Goal: Find specific page/section: Find specific page/section

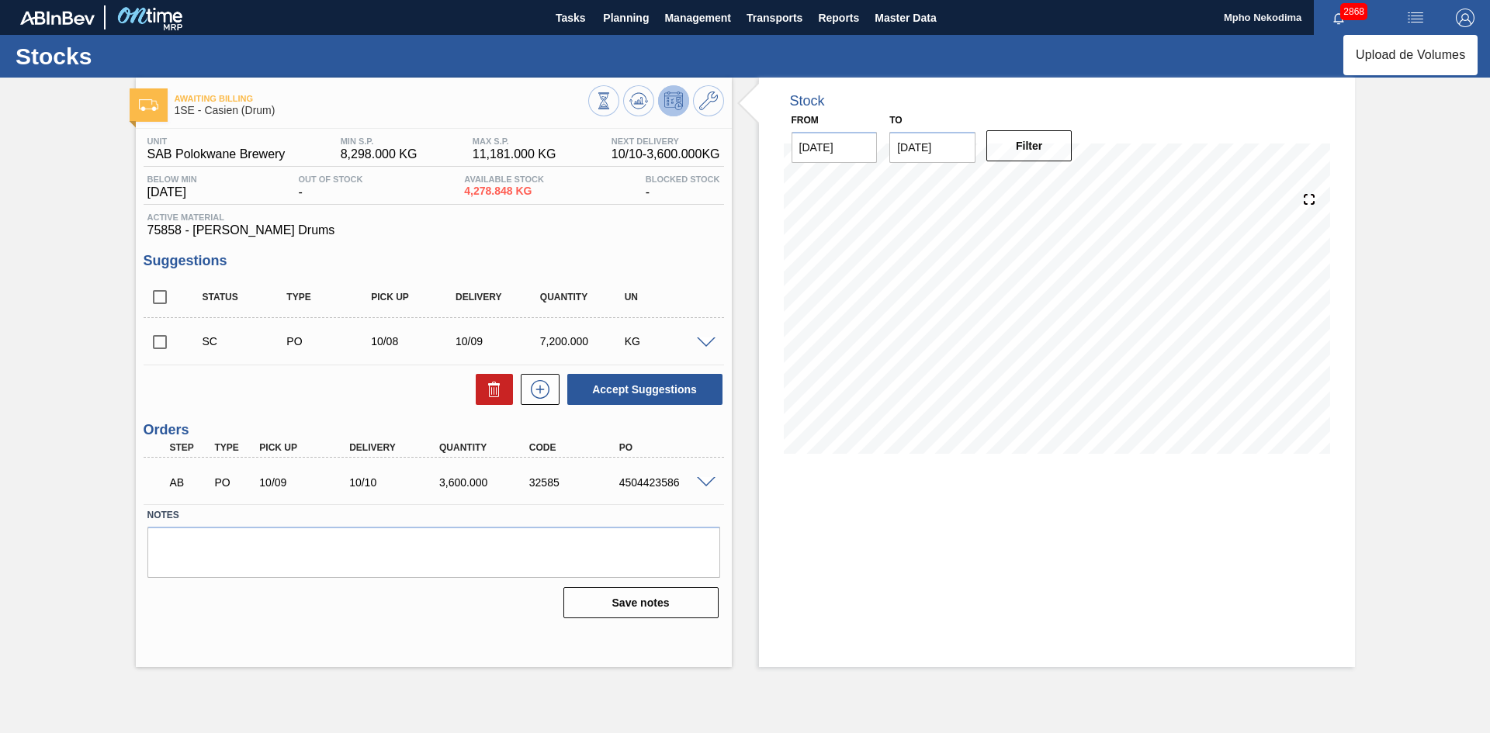
click at [1431, 234] on div at bounding box center [745, 366] width 1490 height 733
click at [623, 21] on span "Planning" at bounding box center [626, 18] width 46 height 19
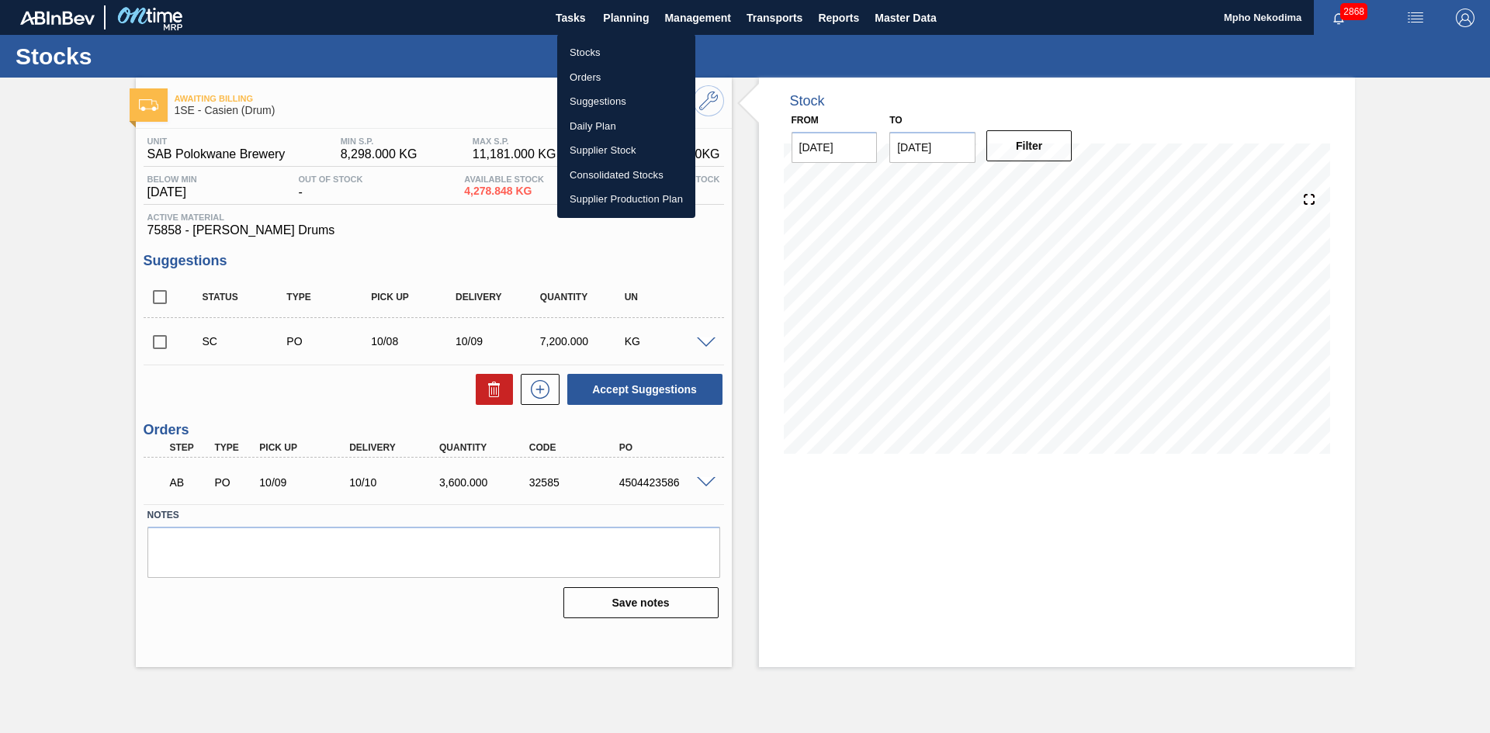
click at [614, 52] on li "Stocks" at bounding box center [626, 52] width 138 height 25
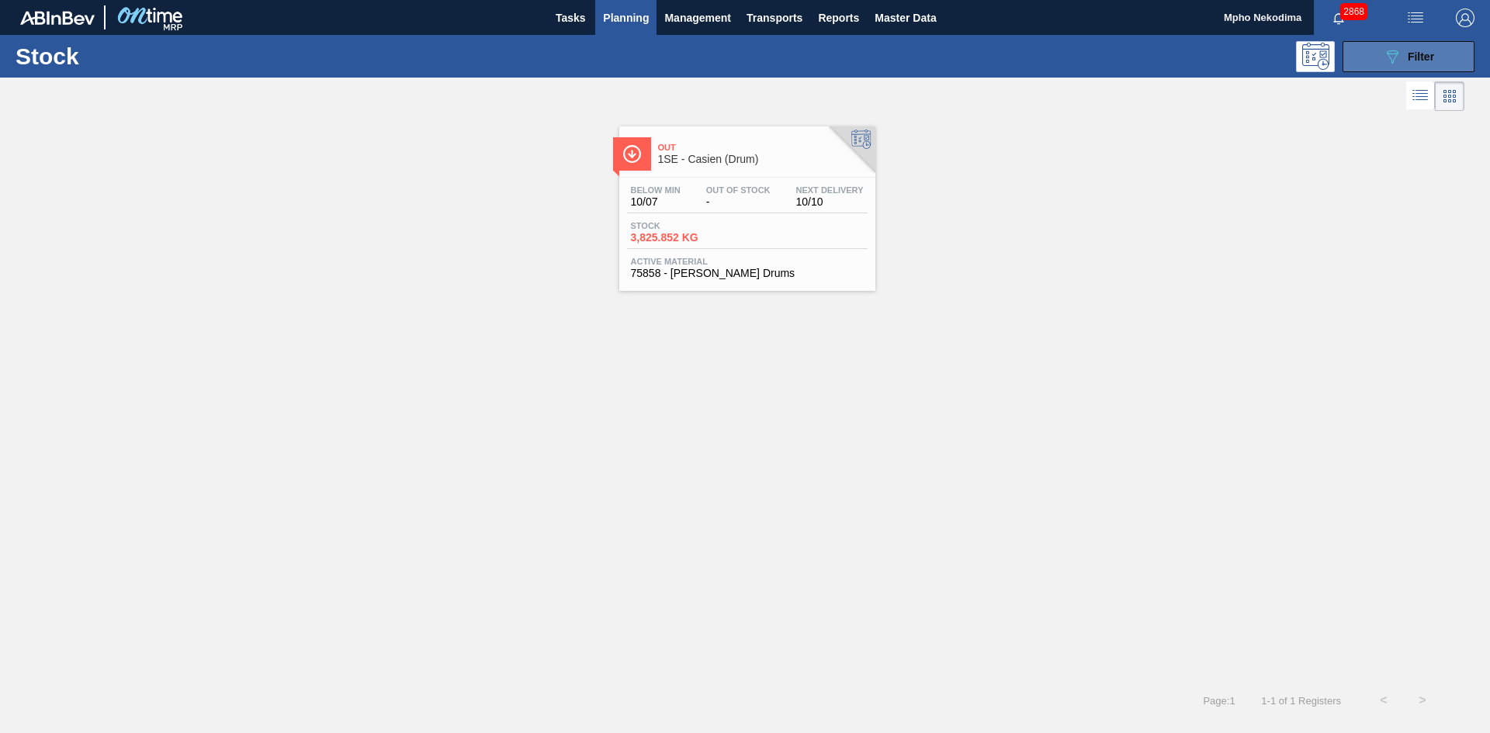
click at [1408, 61] on span "Filter" at bounding box center [1421, 56] width 26 height 12
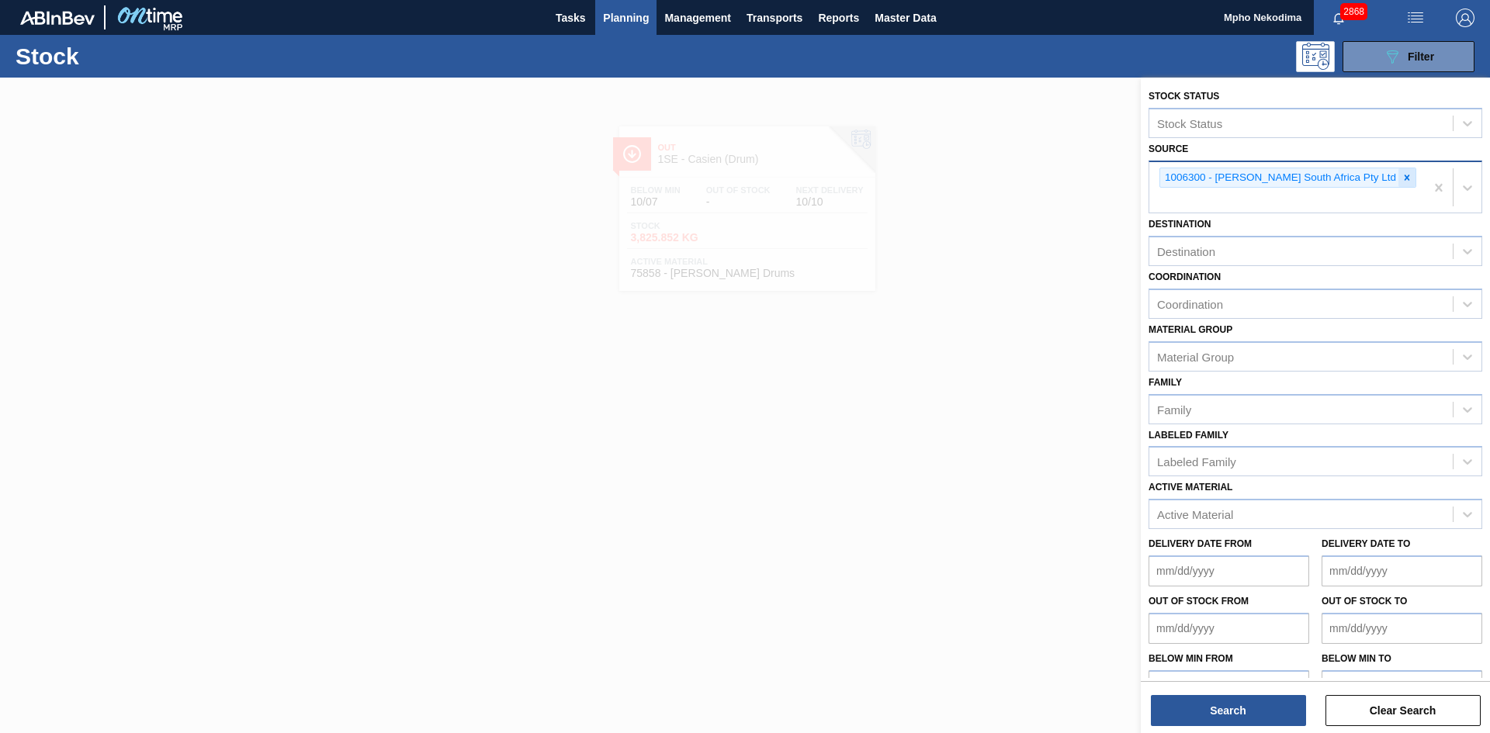
click at [1402, 179] on icon at bounding box center [1407, 177] width 11 height 11
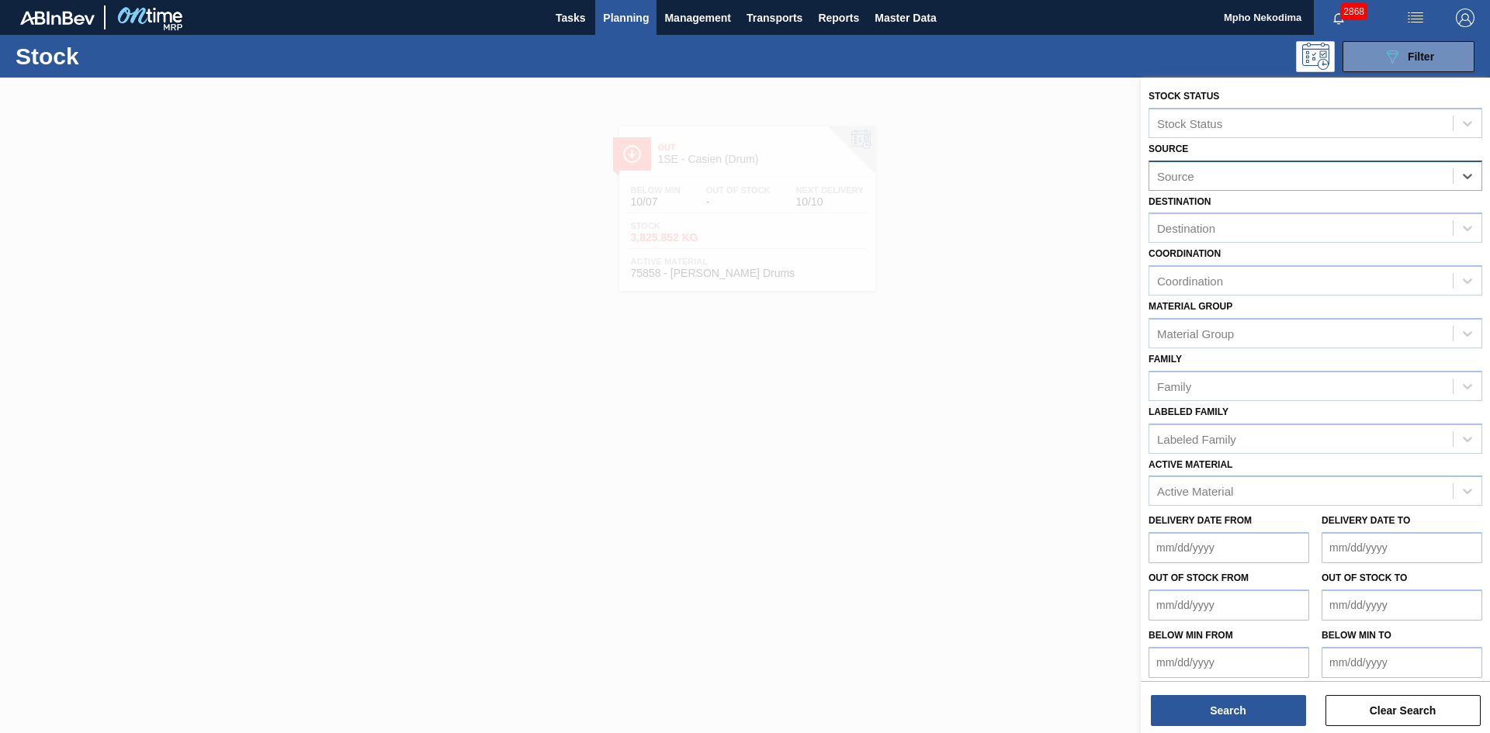
click at [1405, 175] on div "Source" at bounding box center [1301, 176] width 303 height 23
type input "MCC"
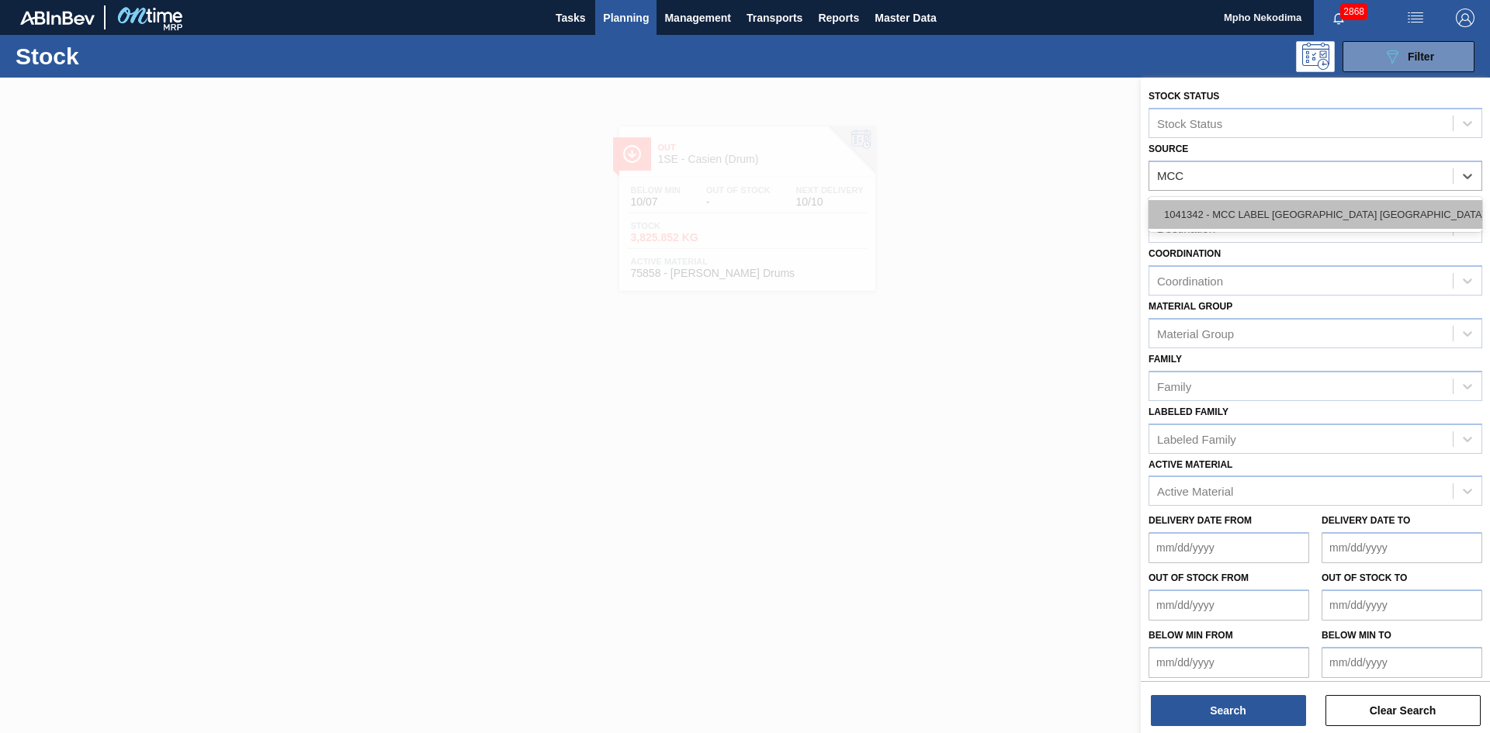
click at [1373, 211] on div "1041342 - MCC LABEL [GEOGRAPHIC_DATA] [GEOGRAPHIC_DATA]" at bounding box center [1316, 214] width 334 height 29
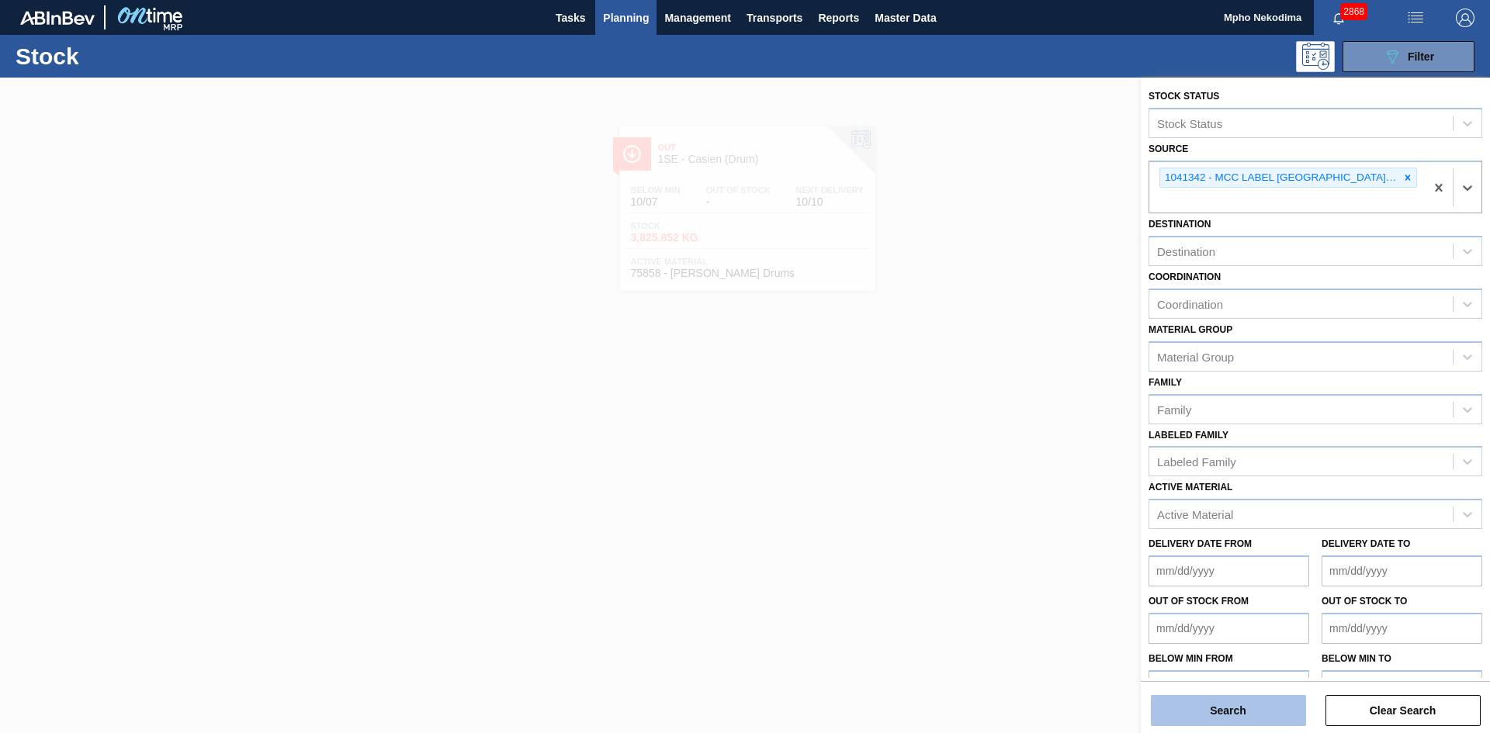
click at [1240, 714] on button "Search" at bounding box center [1228, 710] width 155 height 31
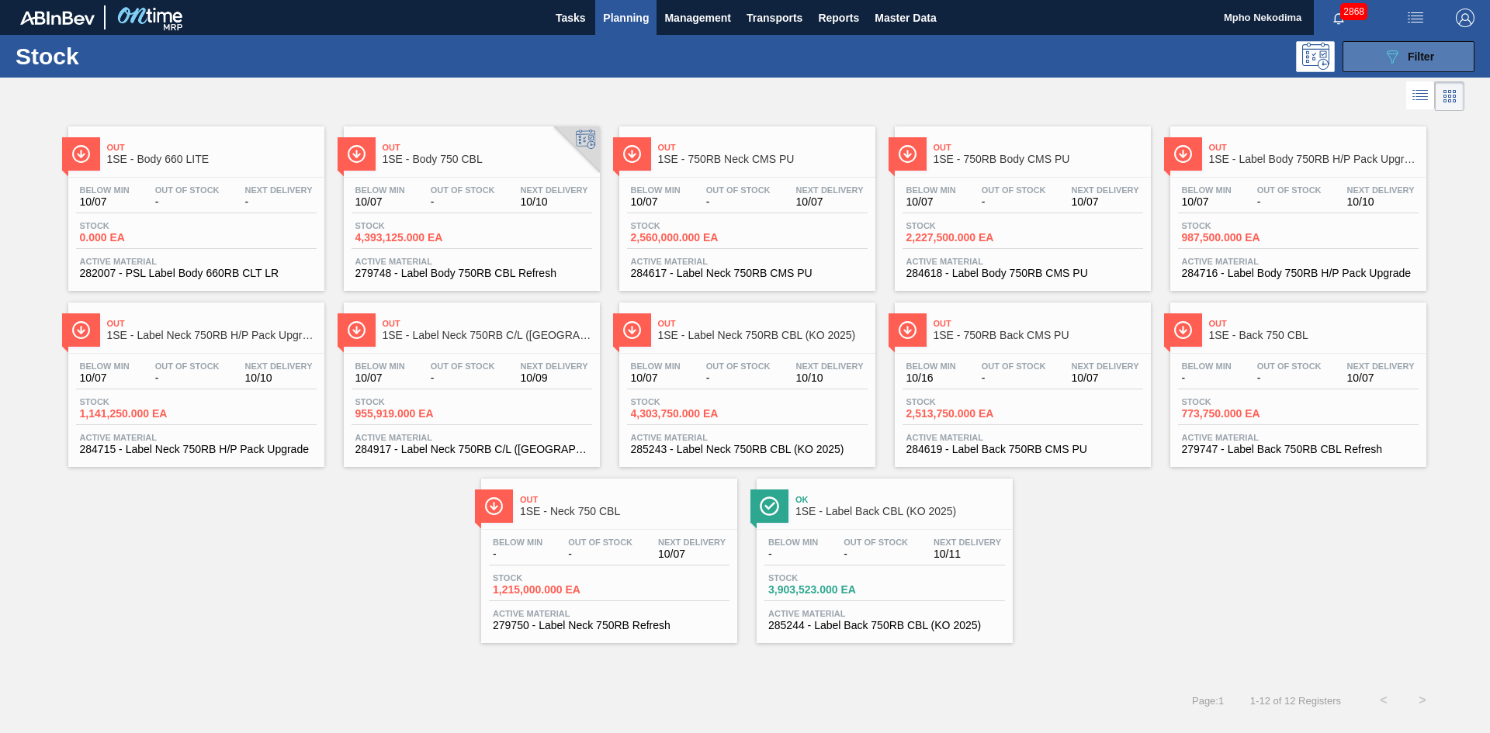
click at [1406, 54] on div "089F7B8B-B2A5-4AFE-B5C0-19BA573D28AC Filter" at bounding box center [1408, 56] width 51 height 19
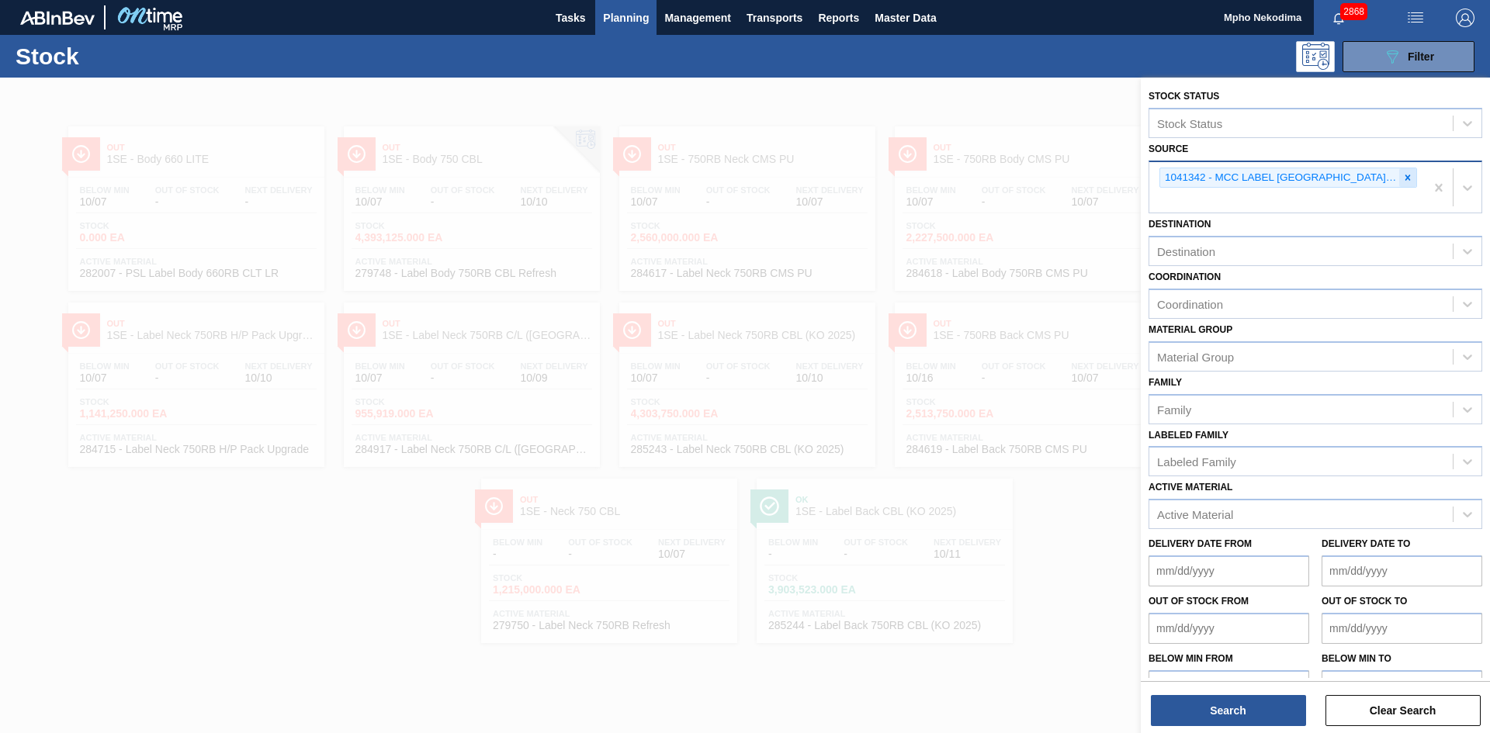
click at [1406, 178] on icon at bounding box center [1408, 177] width 5 height 5
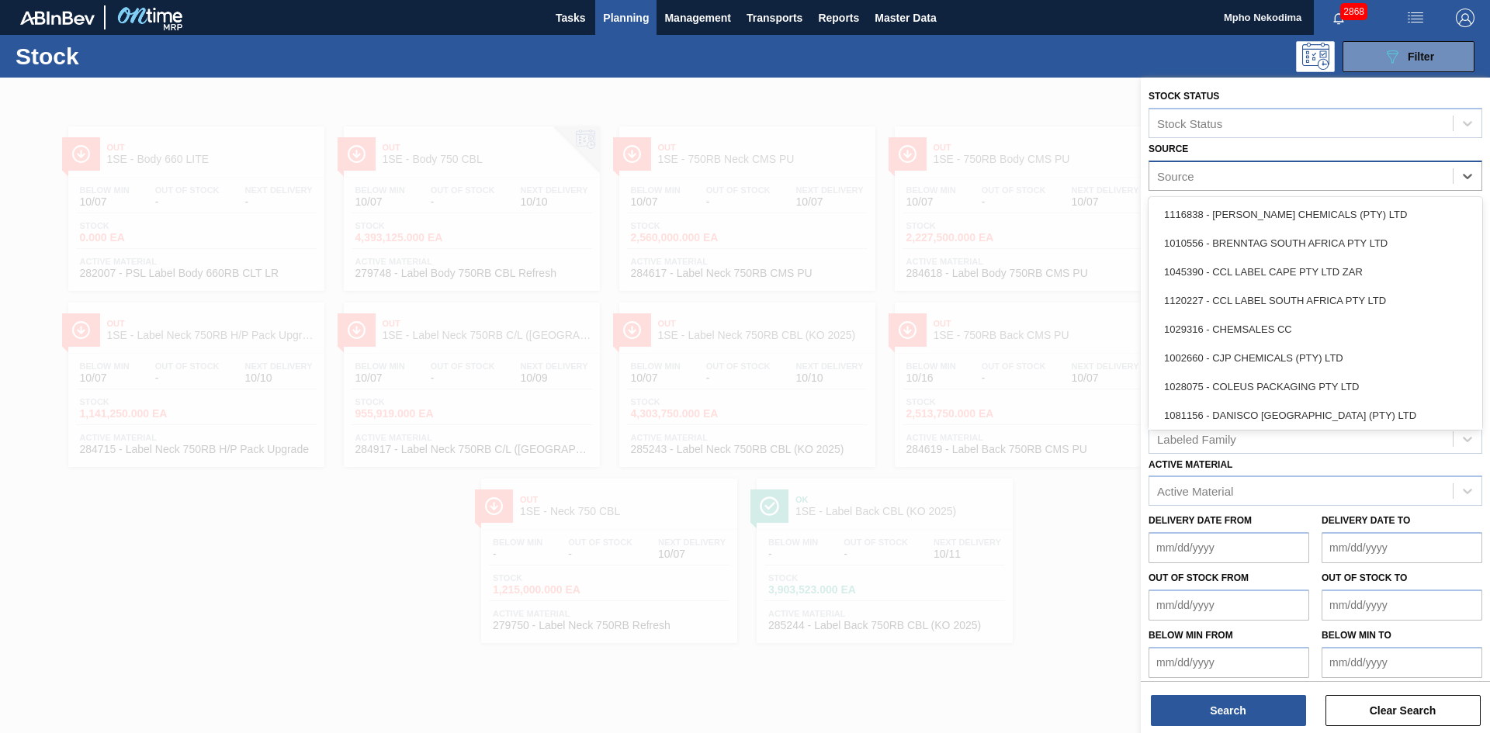
click at [1334, 184] on div "Source" at bounding box center [1301, 176] width 303 height 23
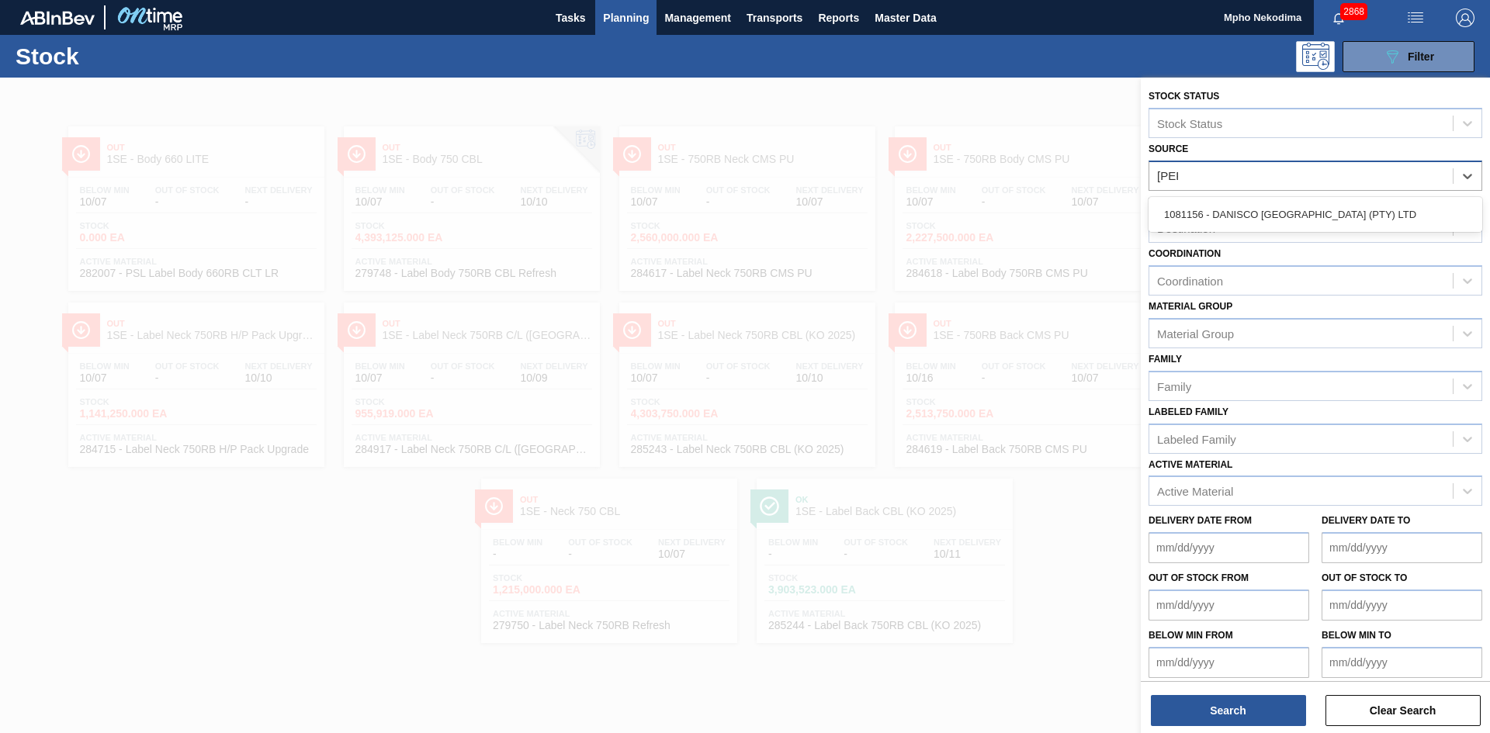
type input "[PERSON_NAME]"
click at [1309, 210] on div "1081156 - DANISCO [GEOGRAPHIC_DATA] (PTY) LTD" at bounding box center [1316, 214] width 334 height 29
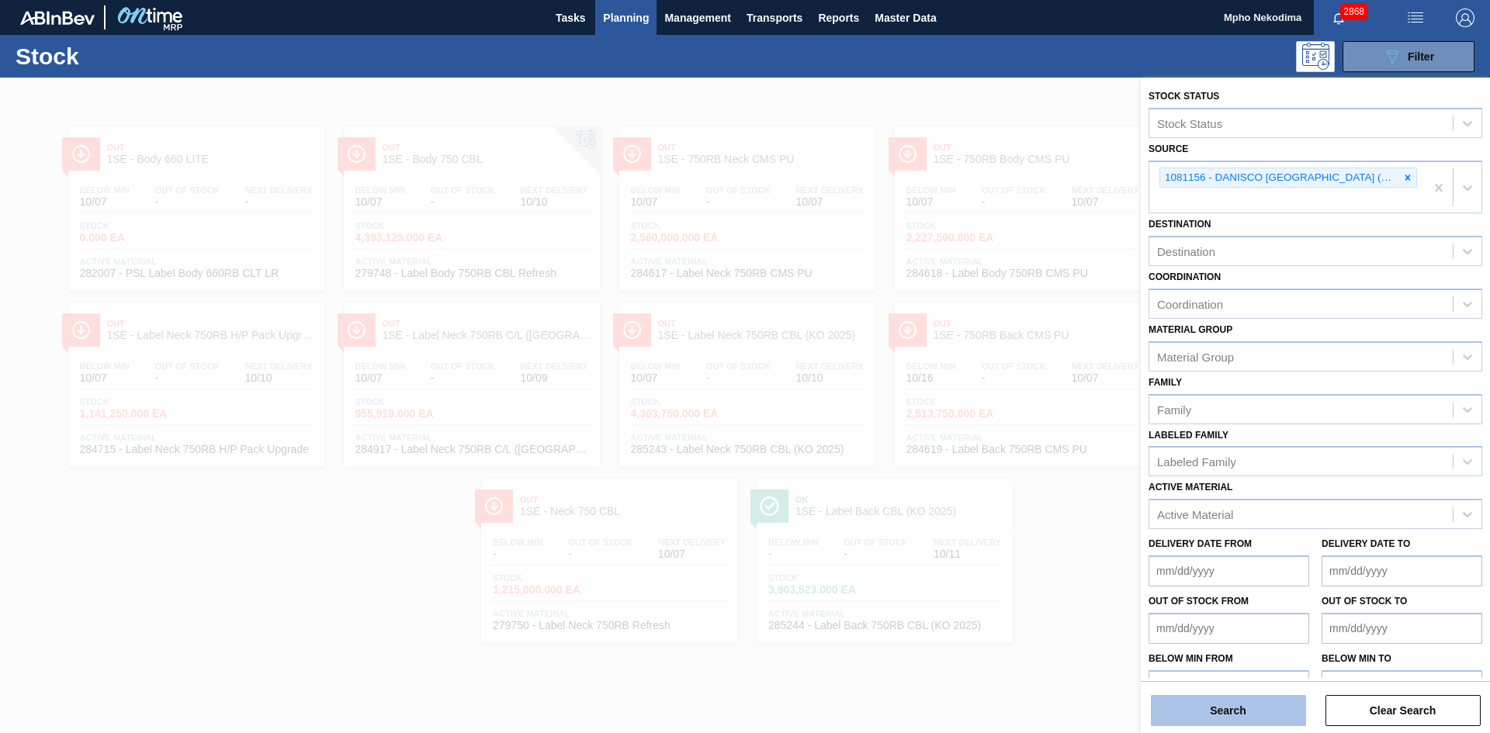
click at [1261, 711] on button "Search" at bounding box center [1228, 710] width 155 height 31
